Goal: Check status

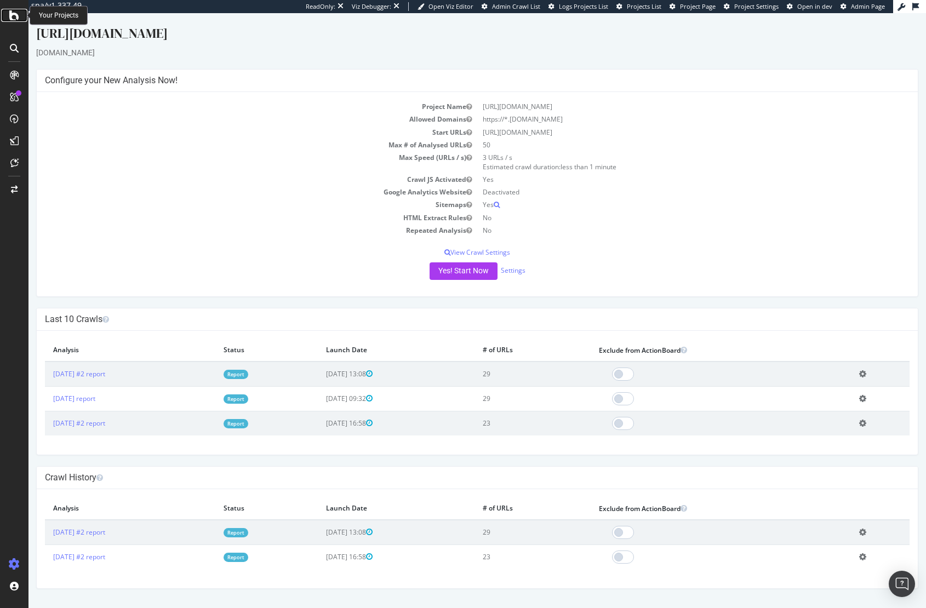
click at [12, 16] on icon at bounding box center [14, 15] width 10 height 13
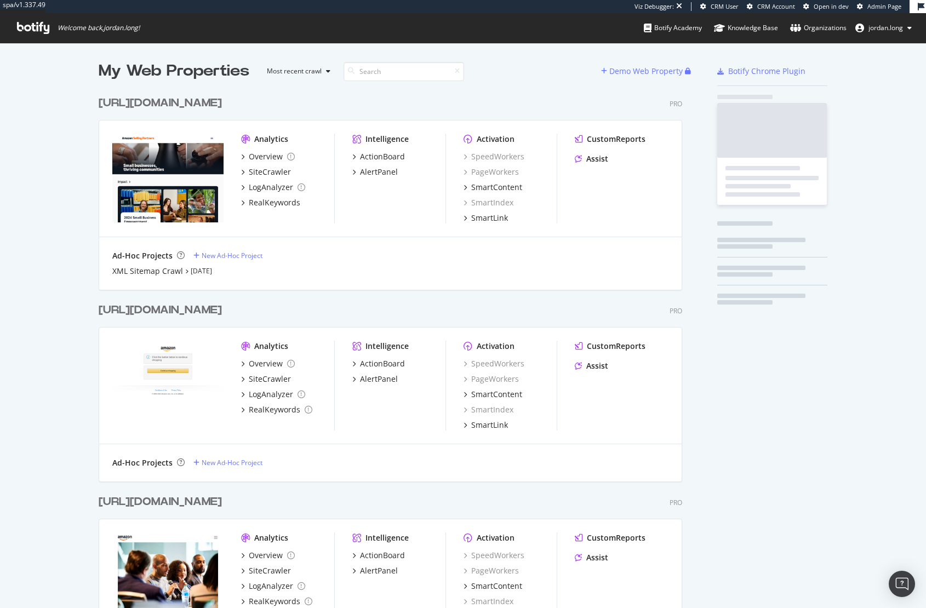
scroll to position [582, 584]
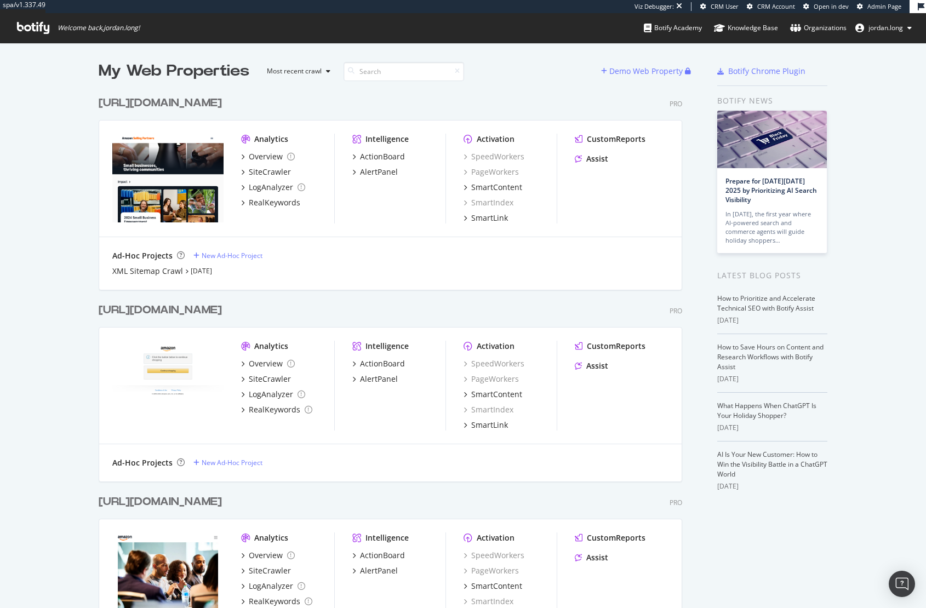
click at [60, 91] on div "My Web Properties Most recent crawl Demo Web Property [URL][DOMAIN_NAME] Pro An…" at bounding box center [463, 366] width 926 height 647
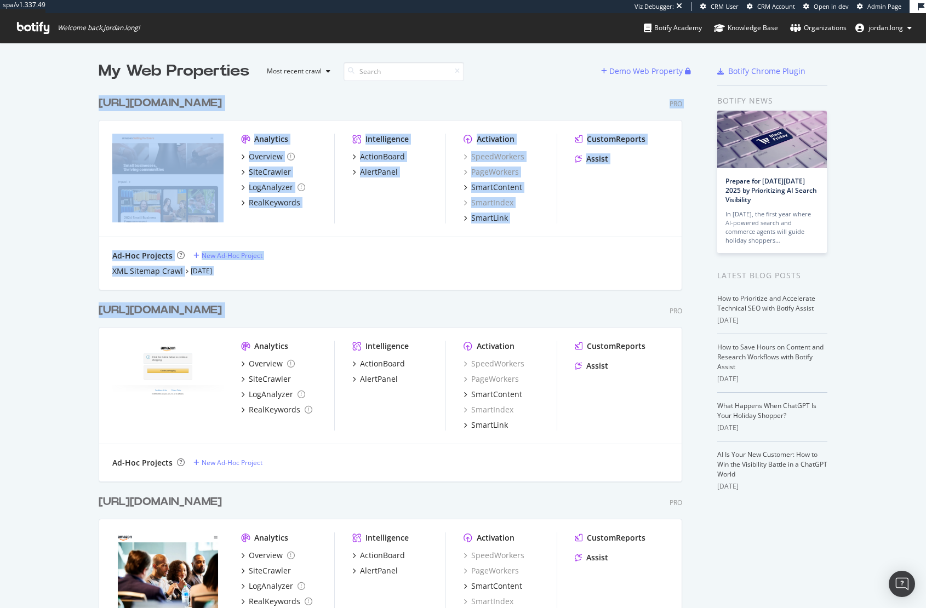
drag, startPoint x: 61, startPoint y: 106, endPoint x: 569, endPoint y: 300, distance: 543.5
click at [569, 300] on div "My Web Properties Most recent crawl Demo Web Property [URL][DOMAIN_NAME] Pro An…" at bounding box center [463, 366] width 926 height 647
click at [569, 300] on div "[URL][DOMAIN_NAME] Pro Analytics Overview SiteCrawler LogAnalyzer RealKeywords …" at bounding box center [395, 385] width 592 height 192
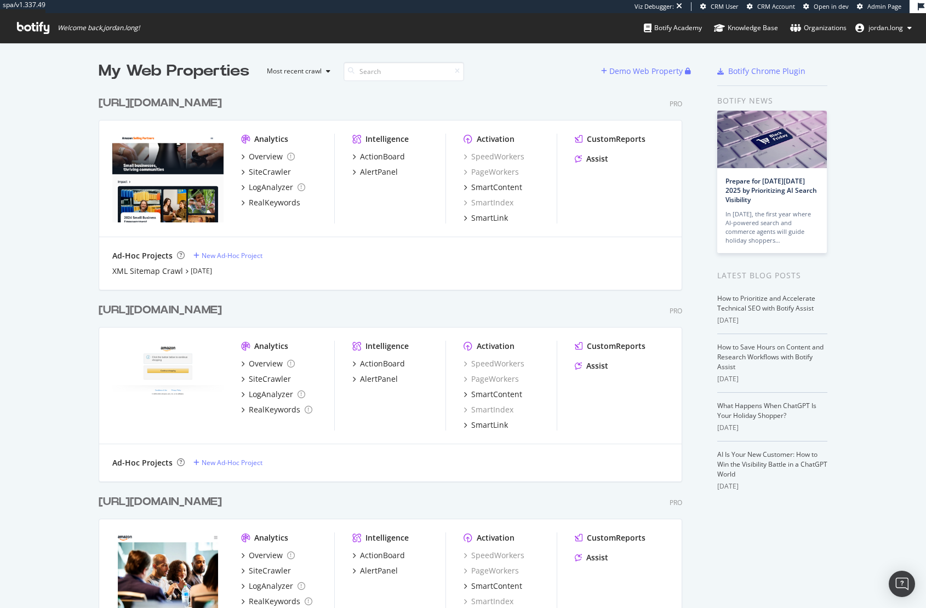
click at [222, 103] on div "[URL][DOMAIN_NAME]" at bounding box center [160, 103] width 123 height 16
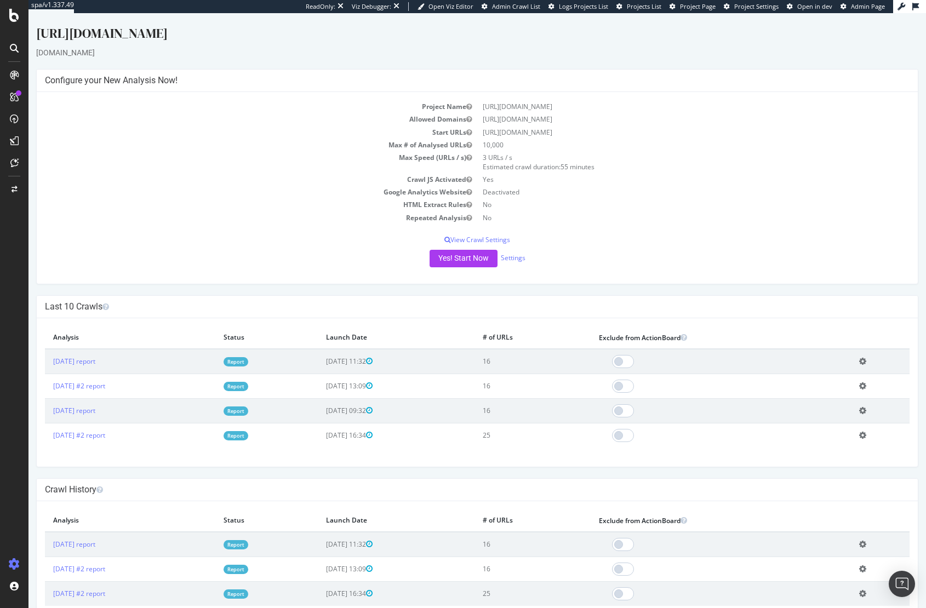
drag, startPoint x: 515, startPoint y: 361, endPoint x: 529, endPoint y: 361, distance: 13.1
click at [529, 361] on td "16" at bounding box center [532, 361] width 116 height 25
click at [539, 371] on td "16" at bounding box center [532, 361] width 116 height 25
